Goal: Task Accomplishment & Management: Complete application form

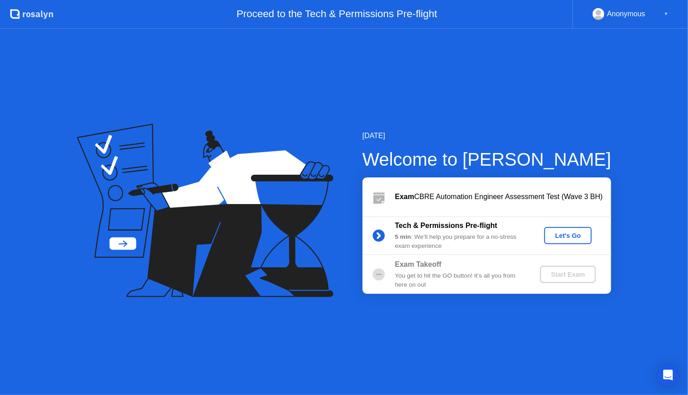
click at [562, 238] on div "Let's Go" at bounding box center [568, 235] width 40 height 7
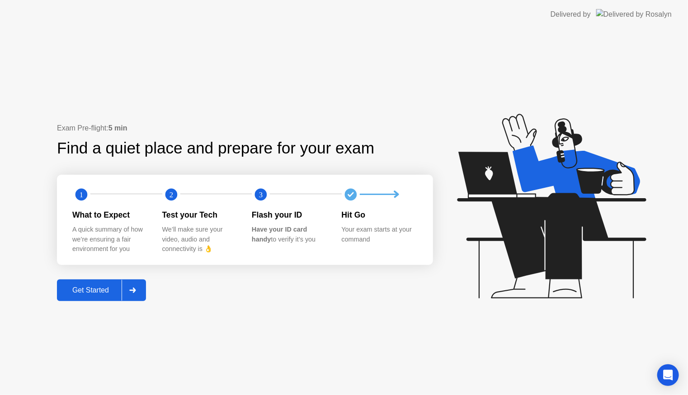
click at [139, 290] on div at bounding box center [133, 290] width 22 height 21
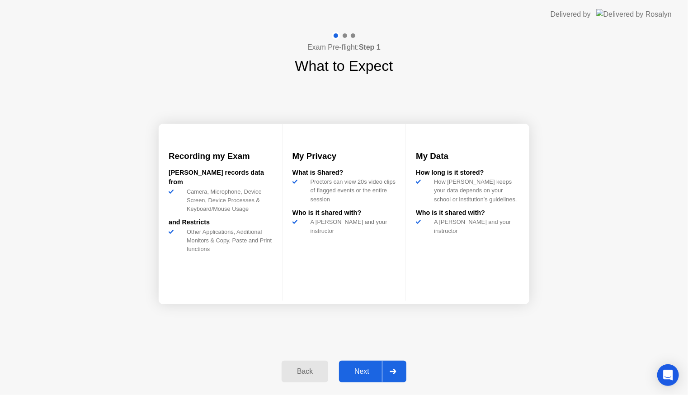
click at [399, 369] on div at bounding box center [393, 371] width 22 height 21
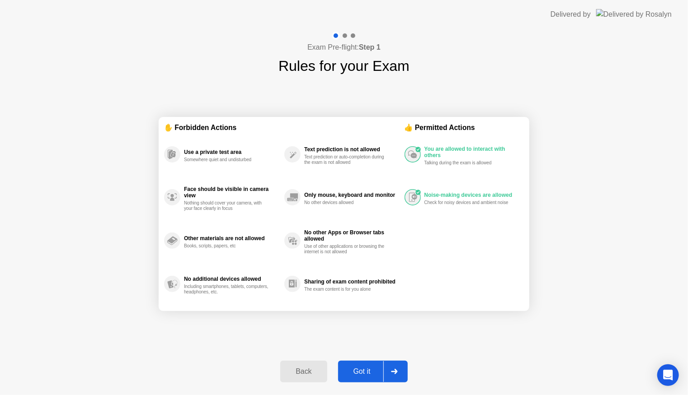
click at [597, 164] on div "Exam Pre-flight: Step 1 Rules for your Exam ✋ Forbidden Actions Use a private t…" at bounding box center [344, 212] width 688 height 366
click at [390, 370] on div at bounding box center [394, 371] width 22 height 21
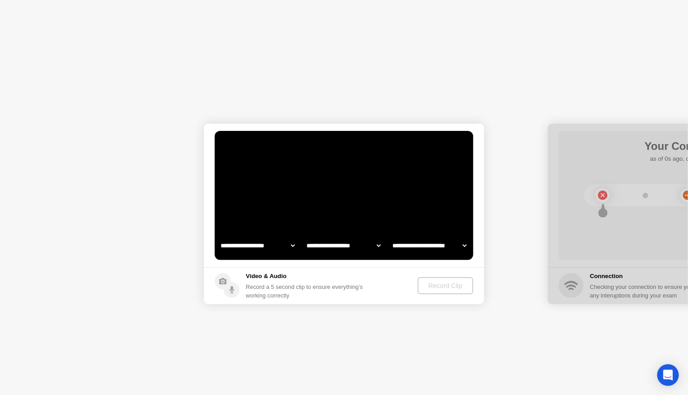
select select "**********"
select select "*******"
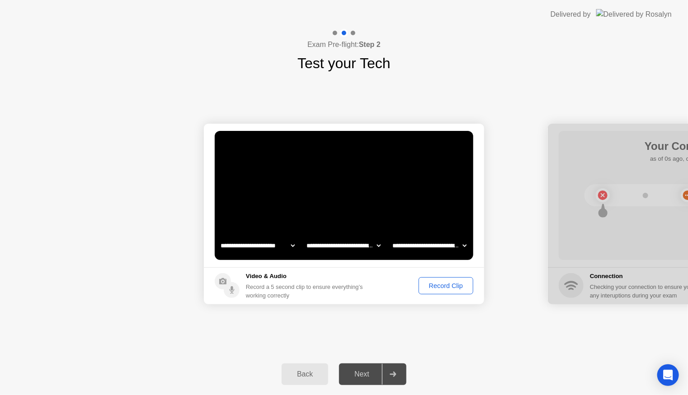
click at [437, 291] on button "Record Clip" at bounding box center [445, 285] width 55 height 17
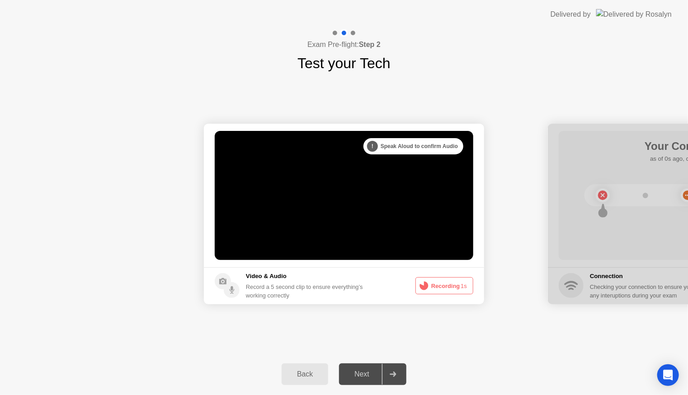
click at [437, 291] on button "Recording 1s" at bounding box center [444, 285] width 58 height 17
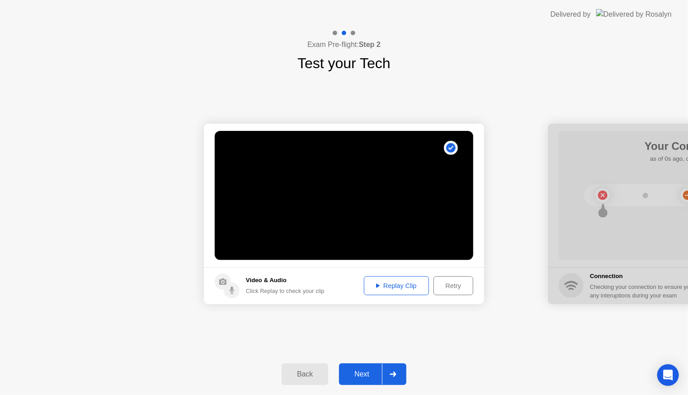
click at [371, 378] on div "Next" at bounding box center [362, 374] width 40 height 8
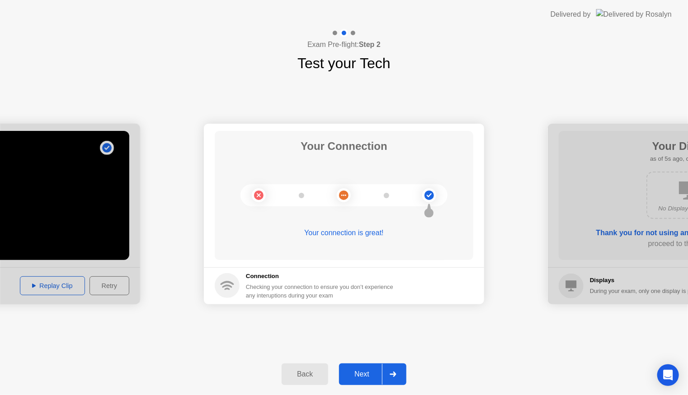
click at [367, 376] on div "Next" at bounding box center [362, 374] width 40 height 8
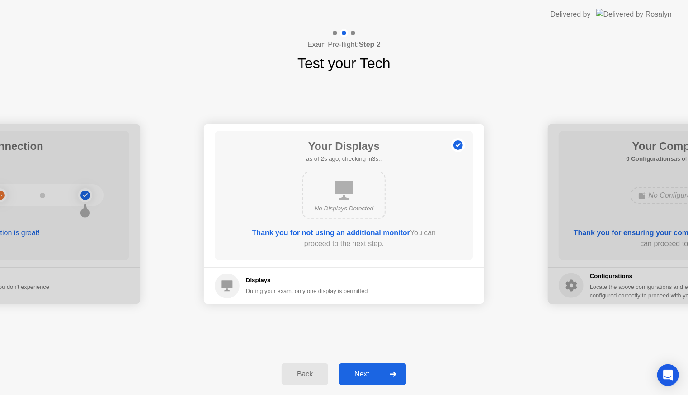
click at [367, 376] on div "Next" at bounding box center [362, 374] width 40 height 8
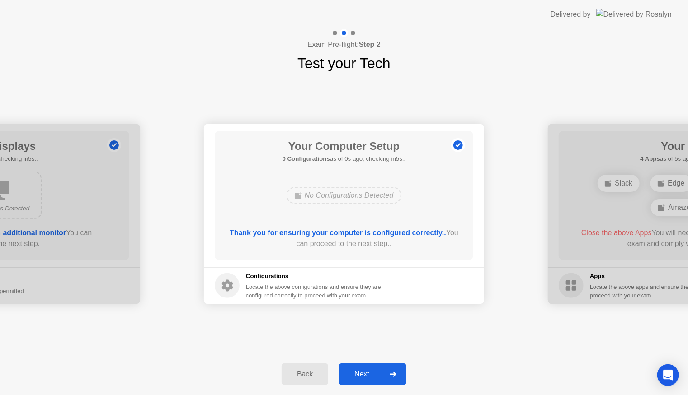
click at [367, 376] on div "Next" at bounding box center [362, 374] width 40 height 8
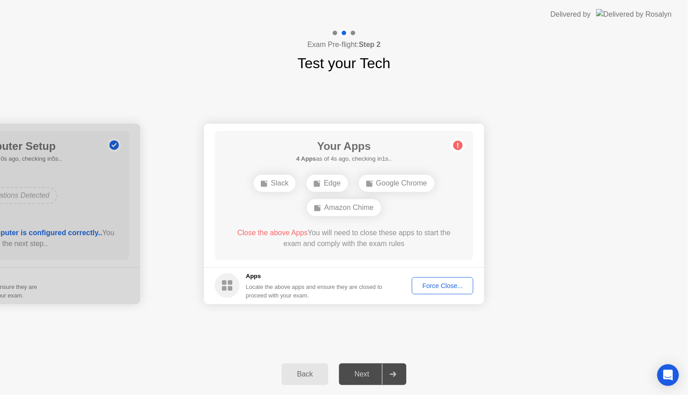
click at [423, 289] on div "Force Close..." at bounding box center [442, 285] width 55 height 7
click at [429, 286] on div "Force Close..." at bounding box center [442, 285] width 55 height 7
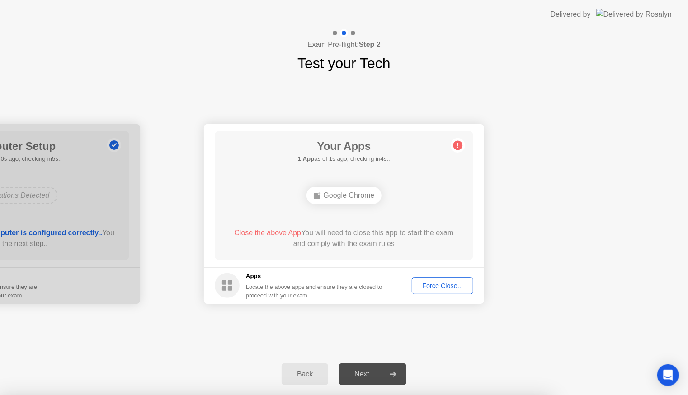
click at [427, 280] on button "Force Close..." at bounding box center [442, 285] width 61 height 17
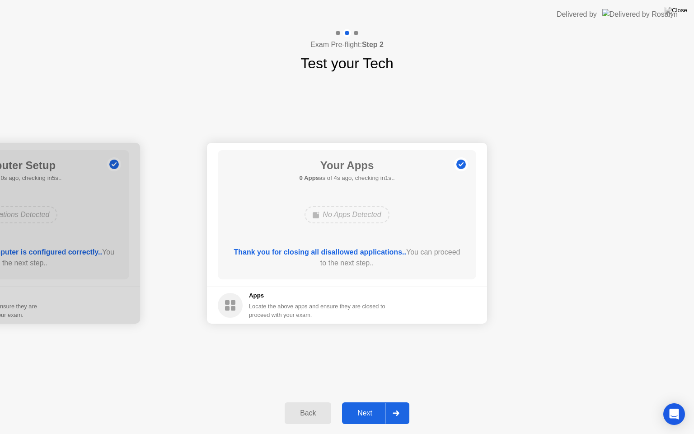
click at [363, 402] on div "Next" at bounding box center [365, 413] width 40 height 8
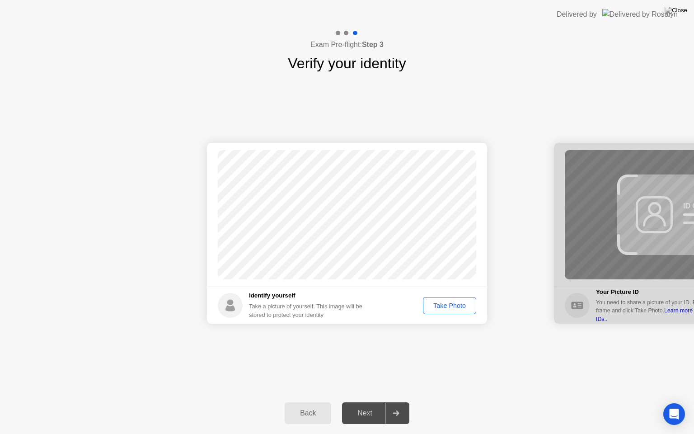
click at [448, 309] on div "Take Photo" at bounding box center [449, 305] width 47 height 7
click at [372, 402] on div "Next" at bounding box center [365, 413] width 40 height 8
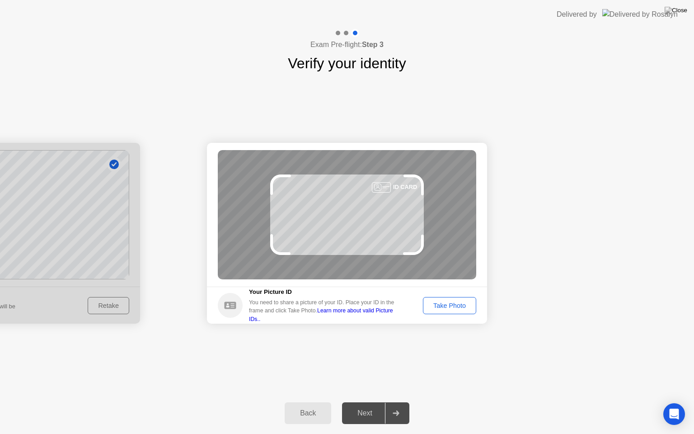
click at [445, 304] on div "Take Photo" at bounding box center [449, 305] width 47 height 7
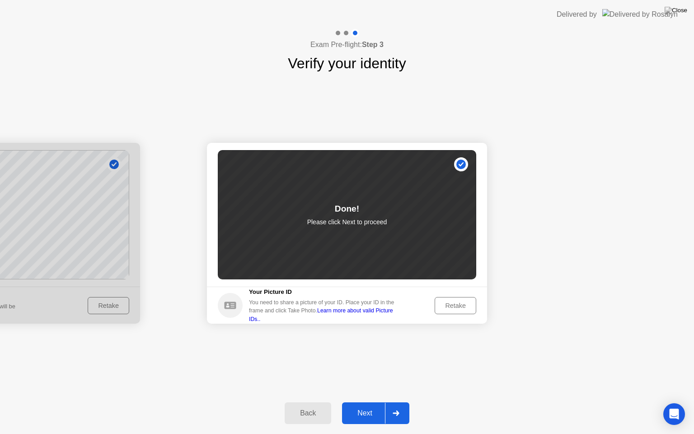
click at [365, 402] on div "Next" at bounding box center [365, 413] width 40 height 8
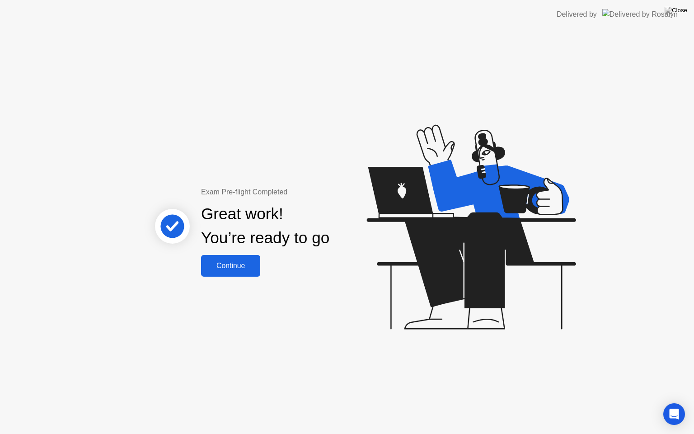
click at [238, 271] on button "Continue" at bounding box center [230, 266] width 59 height 22
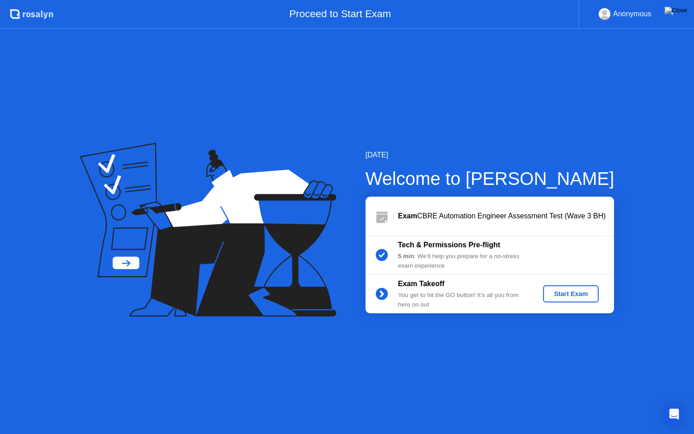
click at [433, 6] on div "Proceed to Start Exam" at bounding box center [315, 14] width 525 height 29
click at [548, 293] on div "Start Exam" at bounding box center [571, 293] width 48 height 7
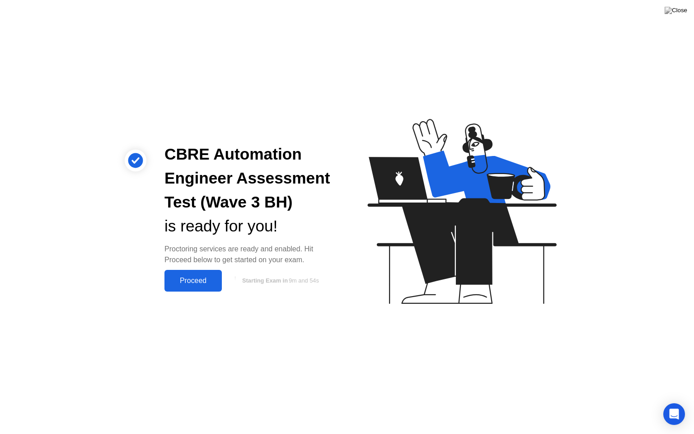
click at [195, 280] on div "Proceed" at bounding box center [193, 280] width 52 height 8
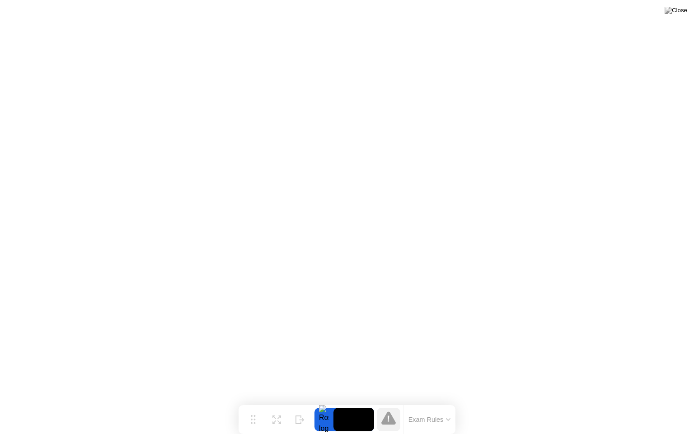
click at [388, 402] on icon at bounding box center [388, 419] width 1 height 6
click at [450, 402] on icon at bounding box center [448, 419] width 4 height 2
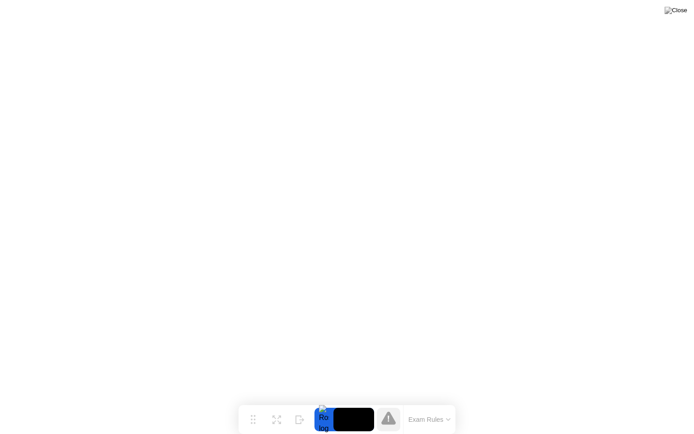
click at [323, 402] on div at bounding box center [323, 419] width 19 height 23
click at [386, 402] on icon at bounding box center [388, 417] width 14 height 13
click at [450, 402] on button "Exam Rules" at bounding box center [430, 419] width 48 height 8
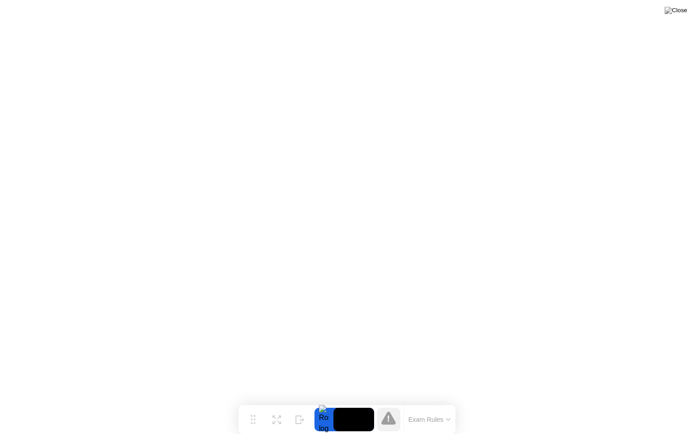
click at [388, 402] on icon at bounding box center [388, 419] width 1 height 6
click at [686, 14] on img at bounding box center [676, 10] width 23 height 7
